Goal: Task Accomplishment & Management: Use online tool/utility

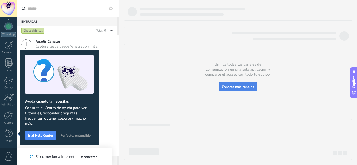
click at [230, 85] on span "Conecta más canales" at bounding box center [238, 87] width 32 height 5
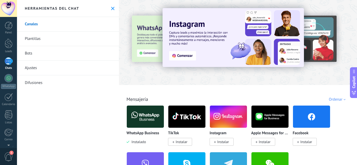
click at [145, 115] on img at bounding box center [145, 116] width 37 height 25
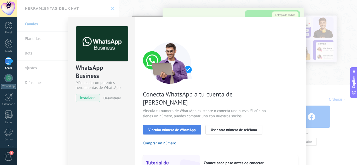
click at [176, 128] on span "Vincular número de WhatsApp" at bounding box center [171, 130] width 47 height 4
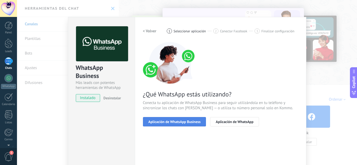
click at [179, 121] on span "Aplicación de WhatsApp Business" at bounding box center [174, 122] width 52 height 4
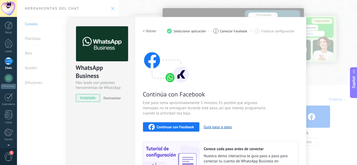
click at [149, 31] on h2 "< Volver" at bounding box center [150, 31] width 14 height 5
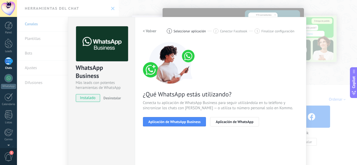
click at [149, 31] on h2 "< Volver" at bounding box center [150, 31] width 14 height 5
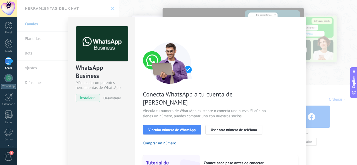
click at [79, 42] on img at bounding box center [102, 43] width 52 height 35
click at [315, 86] on div "WhatsApp Business Más leads con potentes herramientas de WhatsApp instalado Des…" at bounding box center [187, 82] width 340 height 165
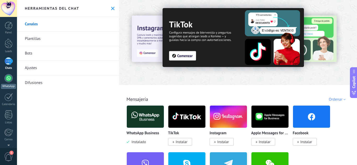
click at [8, 78] on div at bounding box center [8, 78] width 8 height 8
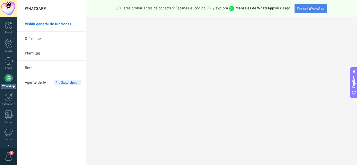
click at [315, 10] on span "Probar WhatsApp" at bounding box center [310, 8] width 27 height 5
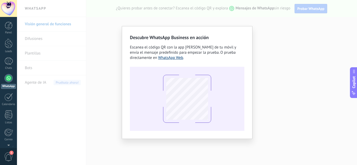
click at [168, 57] on link "WhatsApp Web" at bounding box center [170, 57] width 25 height 5
click at [69, 52] on div "Descubre WhatsApp Business en acción Escanea el código QR con la app [PERSON_NA…" at bounding box center [187, 82] width 340 height 165
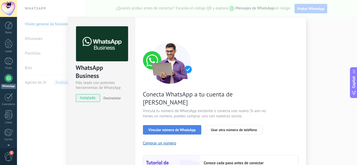
click at [178, 128] on span "Vincular número de WhatsApp" at bounding box center [171, 130] width 47 height 4
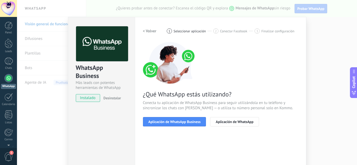
click at [178, 121] on span "Aplicación de WhatsApp Business" at bounding box center [174, 122] width 52 height 4
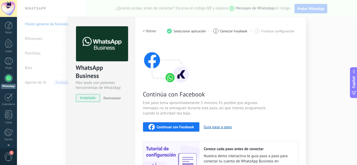
click at [54, 54] on div "WhatsApp Business Más leads con potentes herramientas de WhatsApp instalado Des…" at bounding box center [187, 82] width 340 height 165
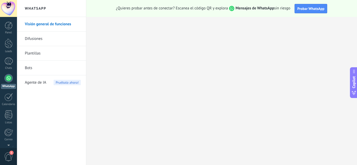
click at [48, 38] on link "Difusiones" at bounding box center [53, 39] width 56 height 15
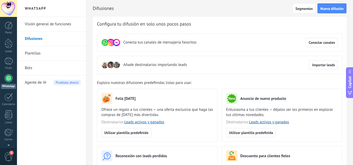
click at [43, 70] on link "Bots" at bounding box center [53, 68] width 56 height 15
